Goal: Task Accomplishment & Management: Manage account settings

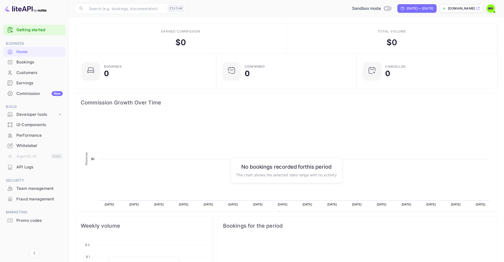
scroll to position [82, 133]
click at [32, 126] on div "UI Components" at bounding box center [39, 125] width 46 height 6
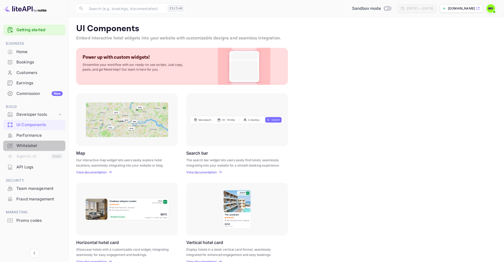
click at [27, 145] on div "Whitelabel" at bounding box center [39, 146] width 46 height 6
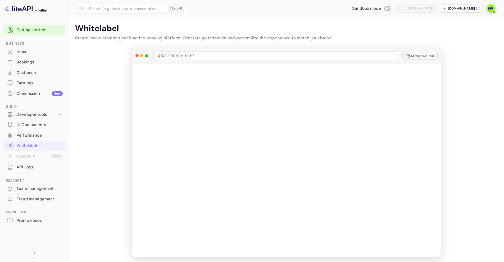
click at [448, 8] on p "[DOMAIN_NAME]" at bounding box center [461, 8] width 27 height 5
click at [23, 73] on div "Customers" at bounding box center [39, 73] width 46 height 6
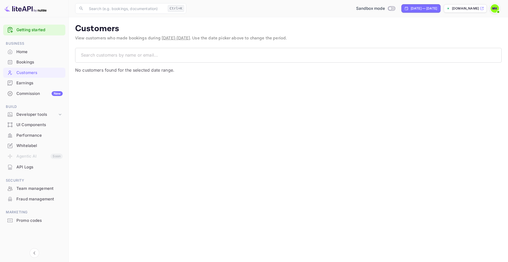
click at [22, 51] on div "Home" at bounding box center [39, 52] width 46 height 6
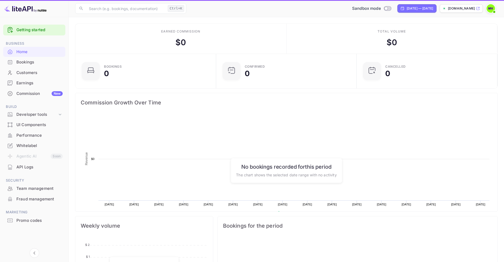
scroll to position [82, 133]
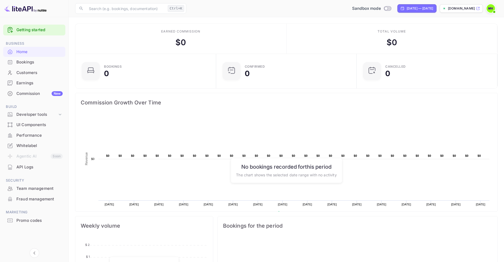
click at [34, 125] on div "UI Components" at bounding box center [39, 125] width 46 height 6
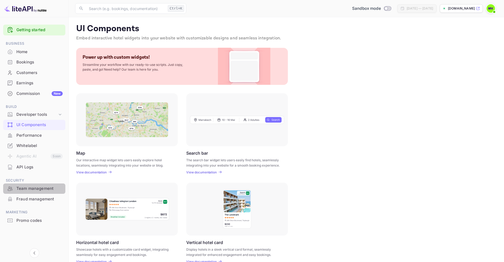
click at [27, 187] on div "Team management" at bounding box center [39, 189] width 46 height 6
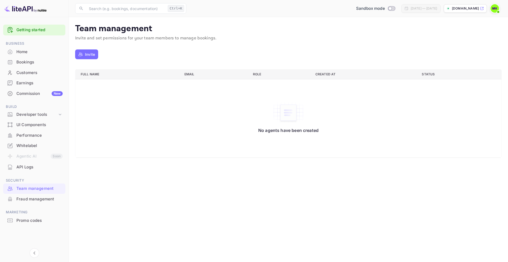
click at [89, 56] on p "Invite" at bounding box center [90, 55] width 10 height 6
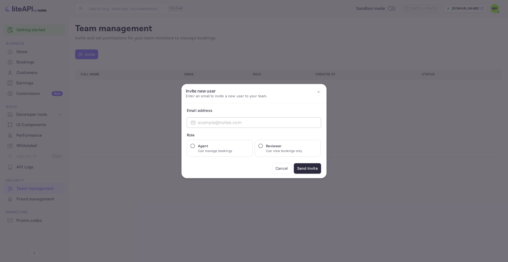
click at [213, 123] on input "email" at bounding box center [259, 122] width 123 height 11
type input "v"
click at [283, 169] on button "Cancel" at bounding box center [282, 168] width 20 height 11
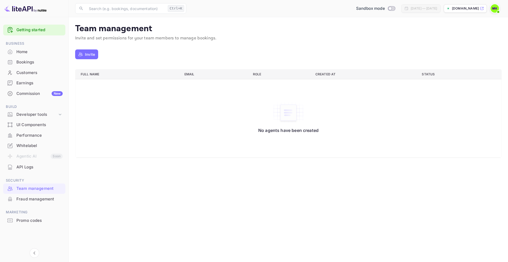
click at [30, 147] on div "Whitelabel" at bounding box center [39, 146] width 46 height 6
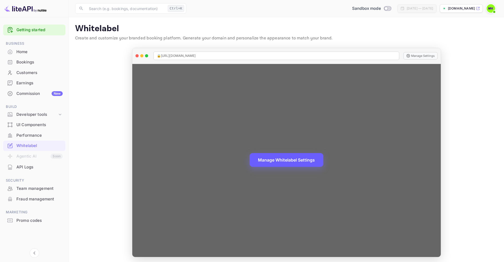
click at [270, 160] on button "Manage Whitelabel Settings" at bounding box center [287, 160] width 74 height 14
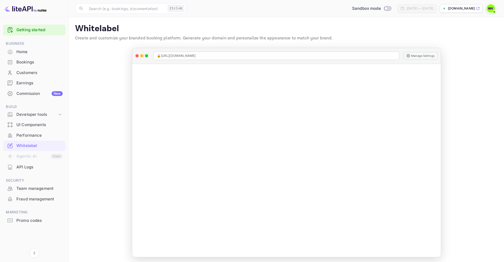
click at [26, 94] on div "Commission New" at bounding box center [39, 94] width 46 height 6
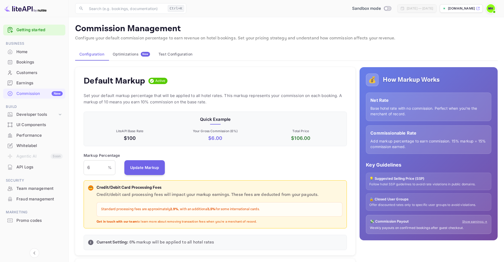
scroll to position [90, 260]
drag, startPoint x: 94, startPoint y: 168, endPoint x: 87, endPoint y: 168, distance: 6.6
click at [87, 168] on input "6" at bounding box center [96, 167] width 24 height 15
type input "10"
click at [142, 167] on button "Update Markup" at bounding box center [144, 167] width 41 height 15
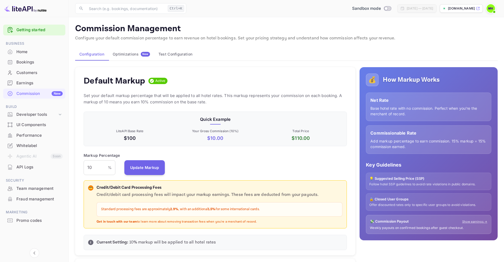
click at [32, 220] on div "Promo codes" at bounding box center [39, 221] width 46 height 6
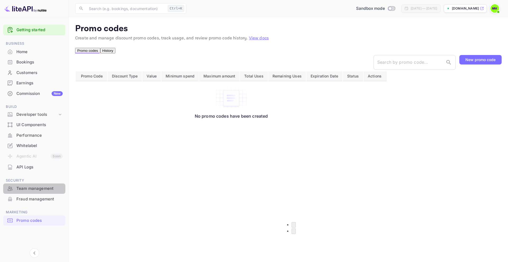
click at [30, 190] on div "Team management" at bounding box center [39, 189] width 46 height 6
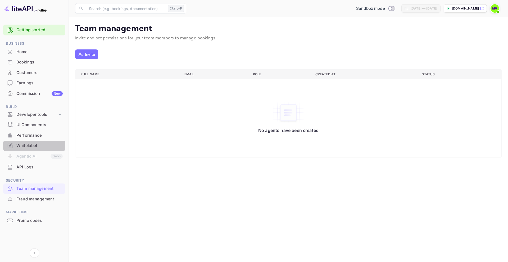
click at [21, 144] on div "Whitelabel" at bounding box center [39, 146] width 46 height 6
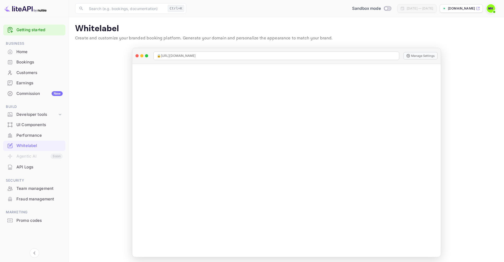
click at [470, 91] on main "Your personal information has been changed successfully! Signing in with google…" at bounding box center [286, 140] width 435 height 247
click at [491, 8] on img at bounding box center [491, 8] width 8 height 8
click at [458, 57] on div "Logout" at bounding box center [465, 54] width 61 height 13
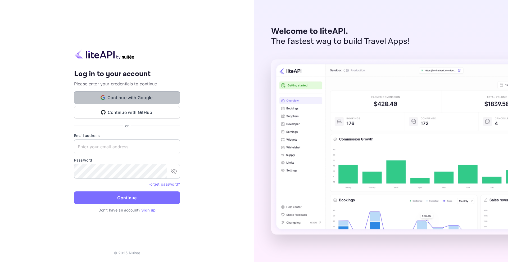
click at [147, 99] on button "Continue with Google" at bounding box center [127, 97] width 106 height 13
